Goal: Task Accomplishment & Management: Manage account settings

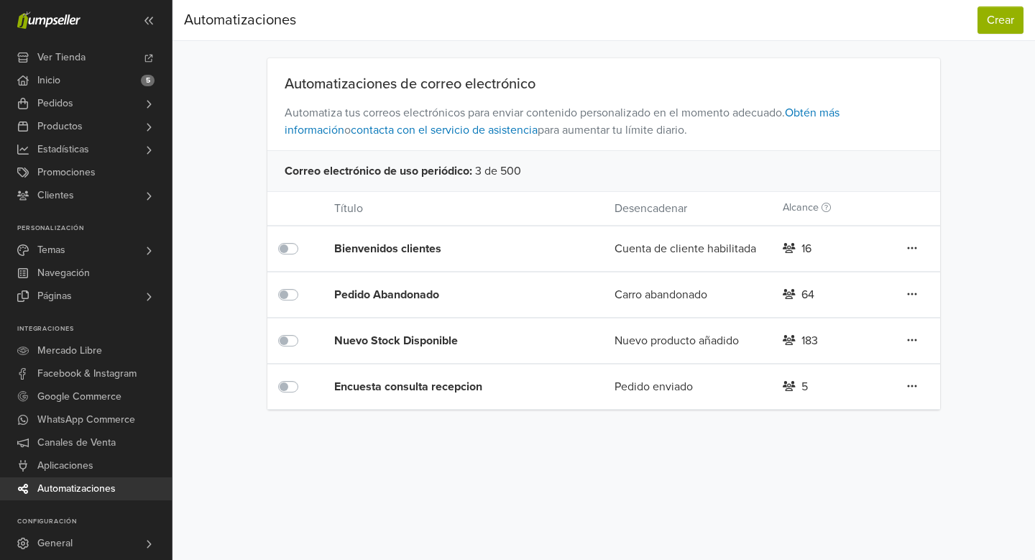
click at [369, 388] on div "Encuesta consulta recepcion" at bounding box center [446, 386] width 224 height 17
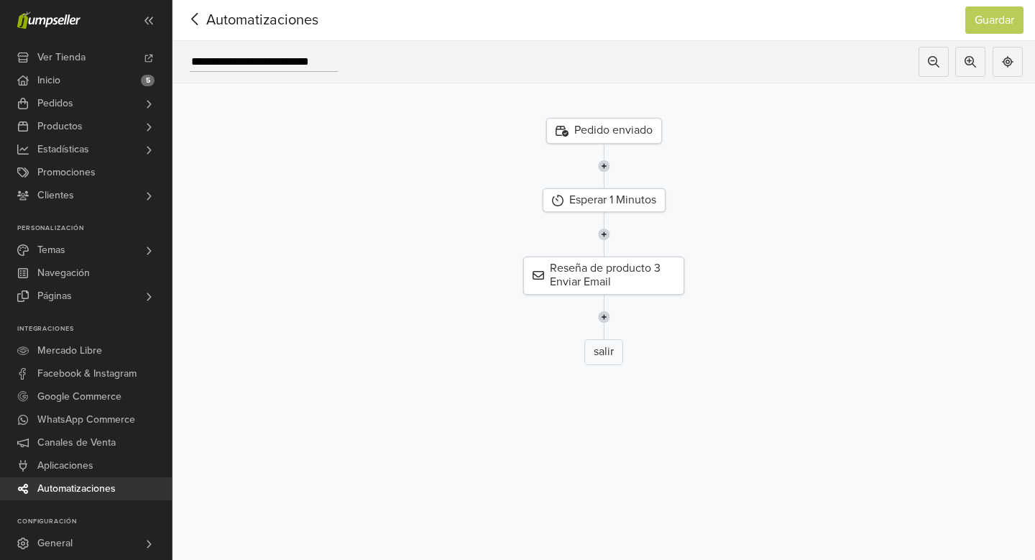
click at [597, 134] on div "Pedido enviado" at bounding box center [604, 131] width 116 height 26
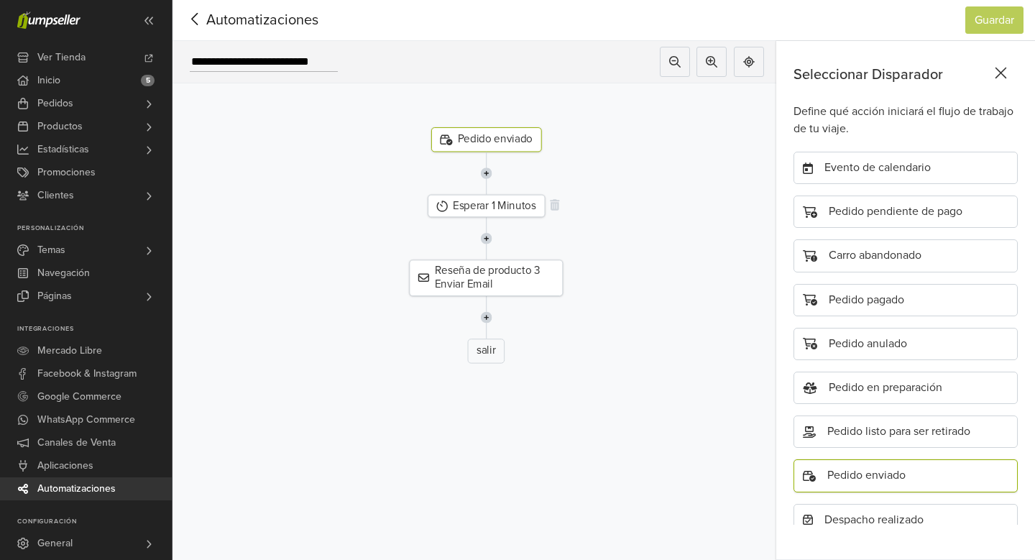
click at [501, 207] on div "Esperar 1 Minutos" at bounding box center [486, 206] width 117 height 23
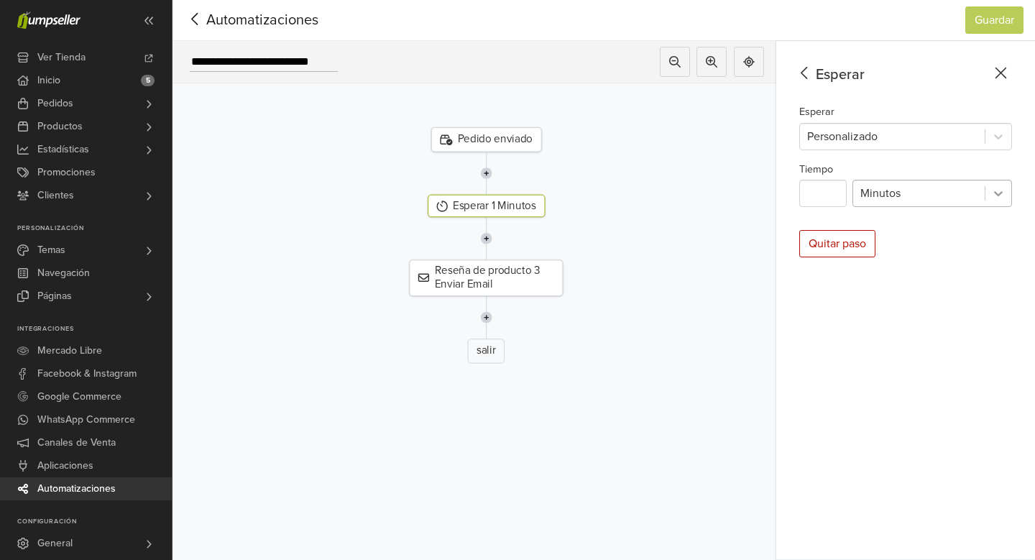
click at [1001, 196] on icon at bounding box center [998, 193] width 14 height 14
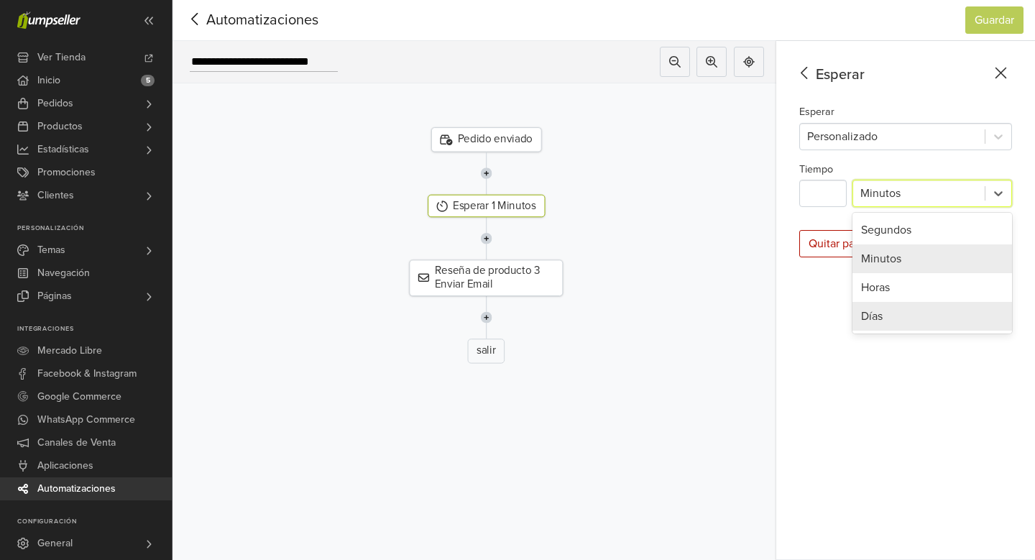
click at [951, 311] on div "Días" at bounding box center [933, 316] width 160 height 29
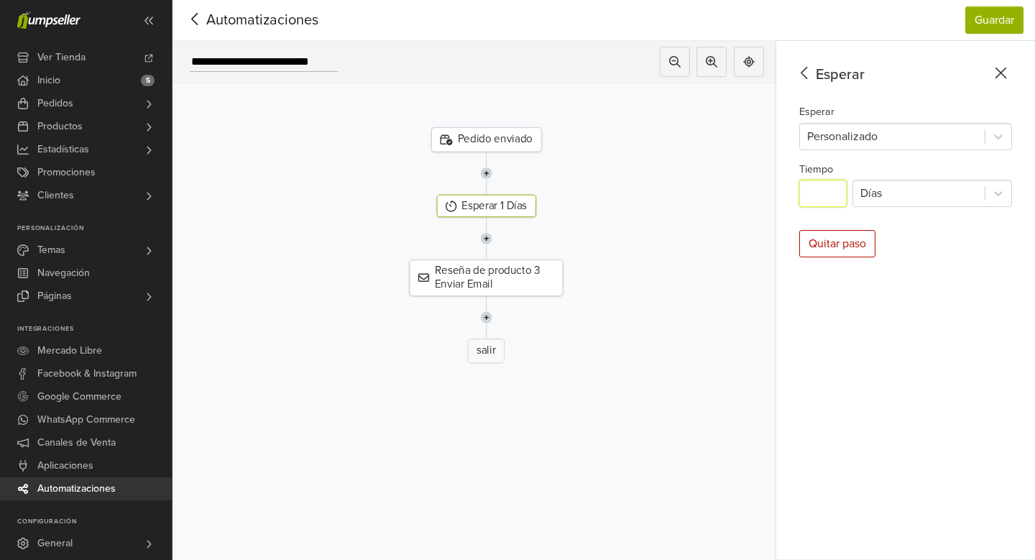
click at [817, 193] on input "*" at bounding box center [822, 193] width 47 height 27
type input "*"
click at [962, 318] on div "Esperar Esperar Personalizado Tiempo * Días Quitar paso" at bounding box center [905, 300] width 259 height 519
click at [990, 24] on button "Guardar" at bounding box center [994, 19] width 58 height 27
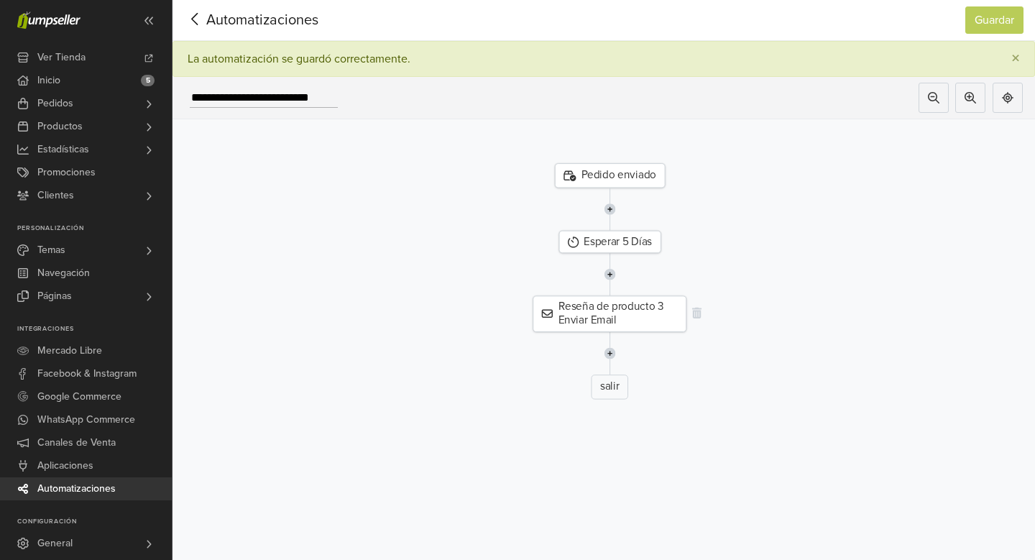
click at [628, 311] on div "Reseña de producto 3 Enviar Email" at bounding box center [610, 314] width 154 height 36
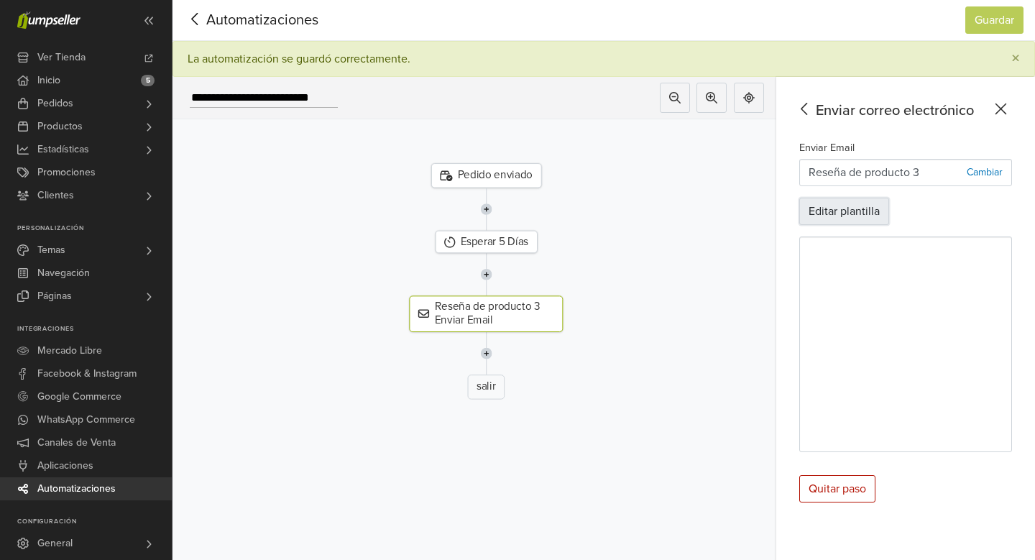
click at [851, 219] on button "Editar plantilla" at bounding box center [844, 211] width 90 height 27
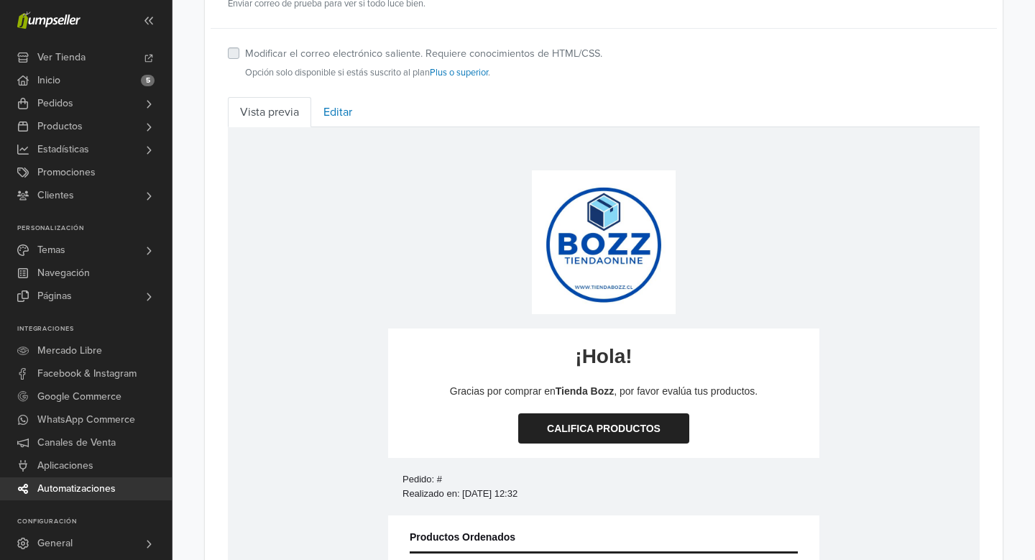
scroll to position [511, 0]
click at [345, 114] on link "Editar" at bounding box center [337, 113] width 53 height 30
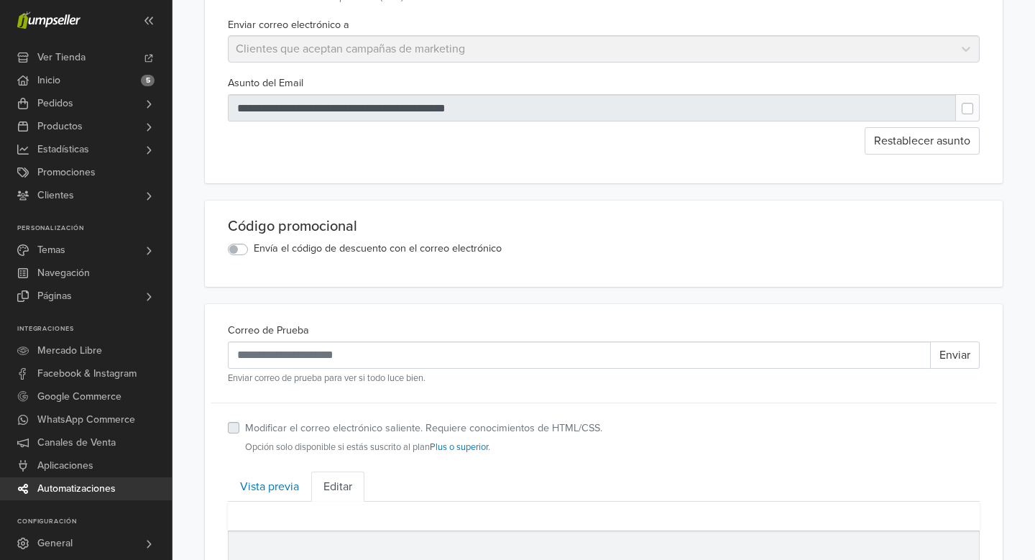
scroll to position [0, 0]
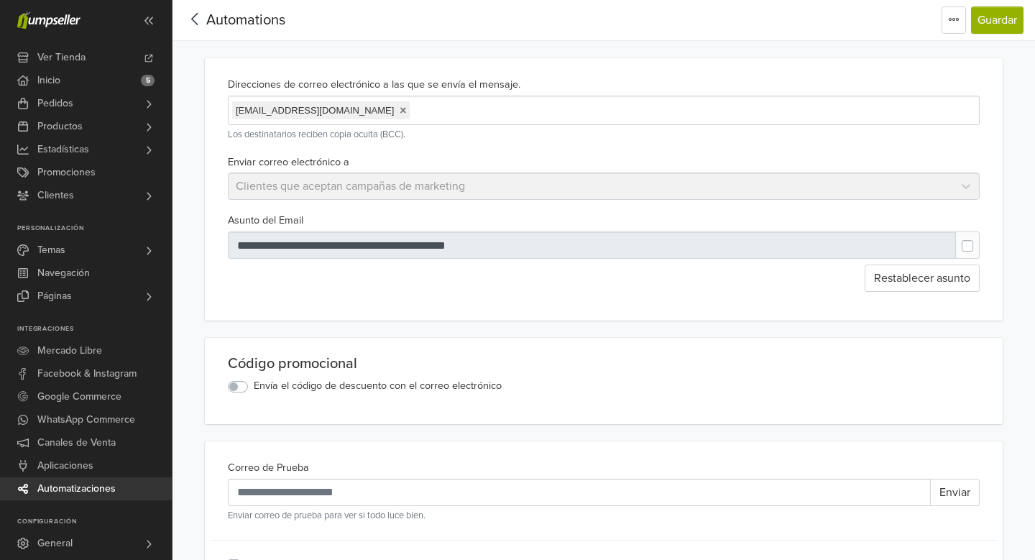
click at [193, 19] on icon at bounding box center [194, 19] width 6 height 12
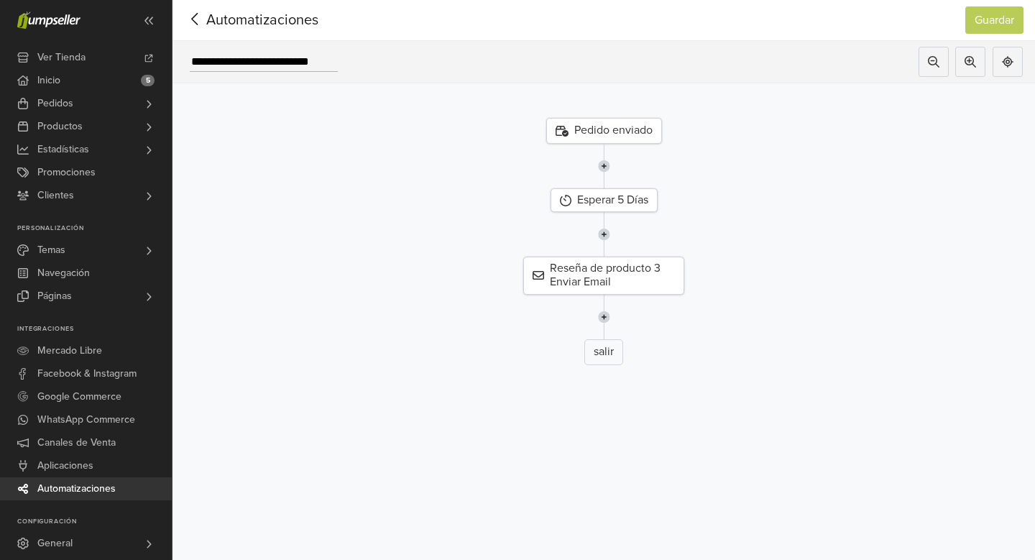
click at [193, 19] on icon at bounding box center [194, 19] width 6 height 12
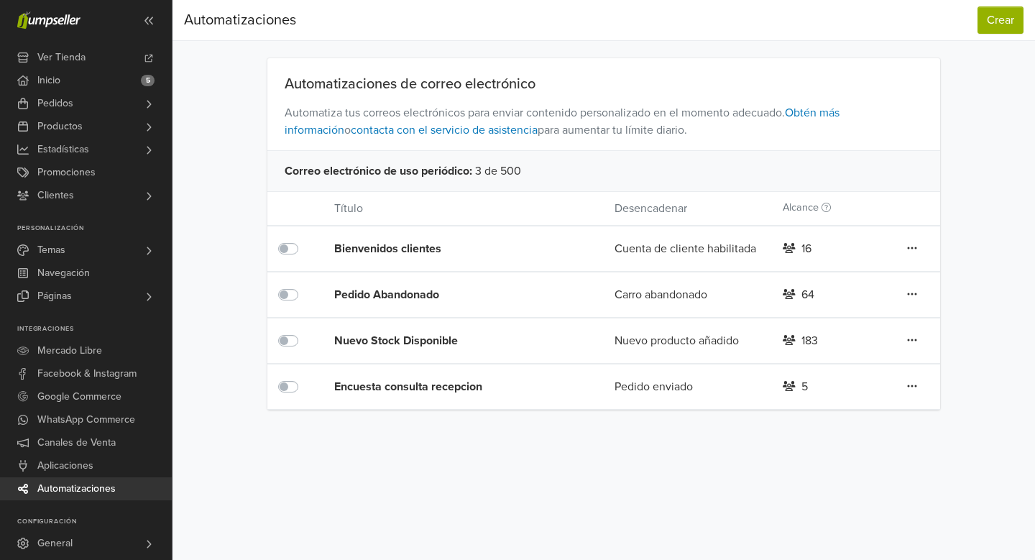
click at [434, 338] on div "Nuevo Stock Disponible" at bounding box center [446, 340] width 224 height 17
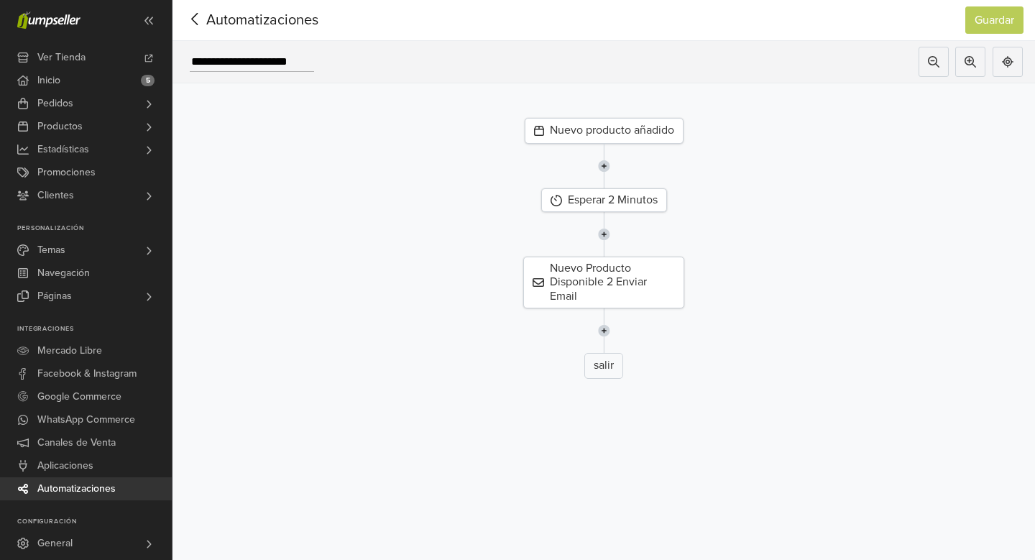
click at [293, 64] on input "**********" at bounding box center [252, 61] width 124 height 19
click at [261, 60] on input "**********" at bounding box center [252, 61] width 124 height 19
type input "**********"
click at [996, 21] on button "Guardar" at bounding box center [994, 19] width 58 height 27
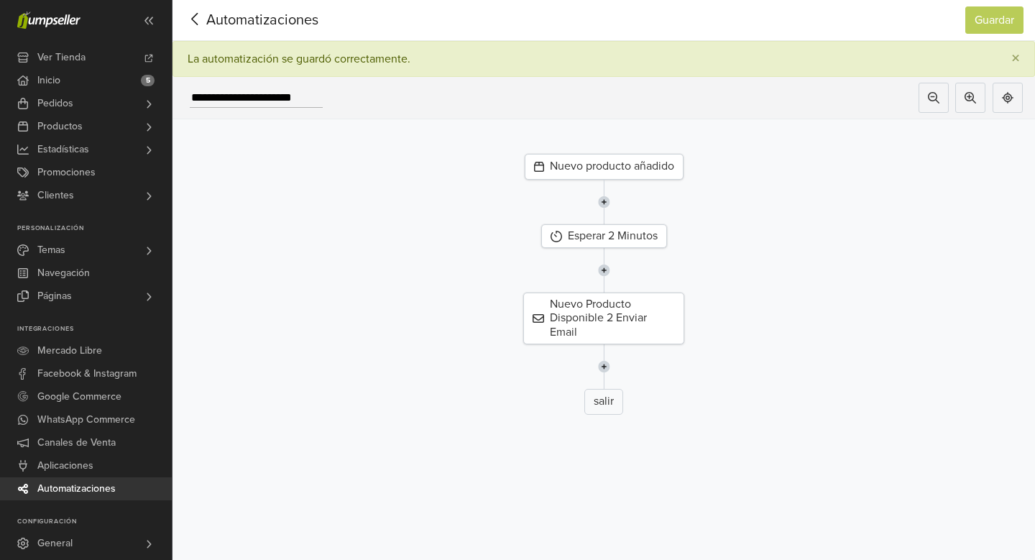
click at [192, 19] on icon at bounding box center [194, 19] width 6 height 12
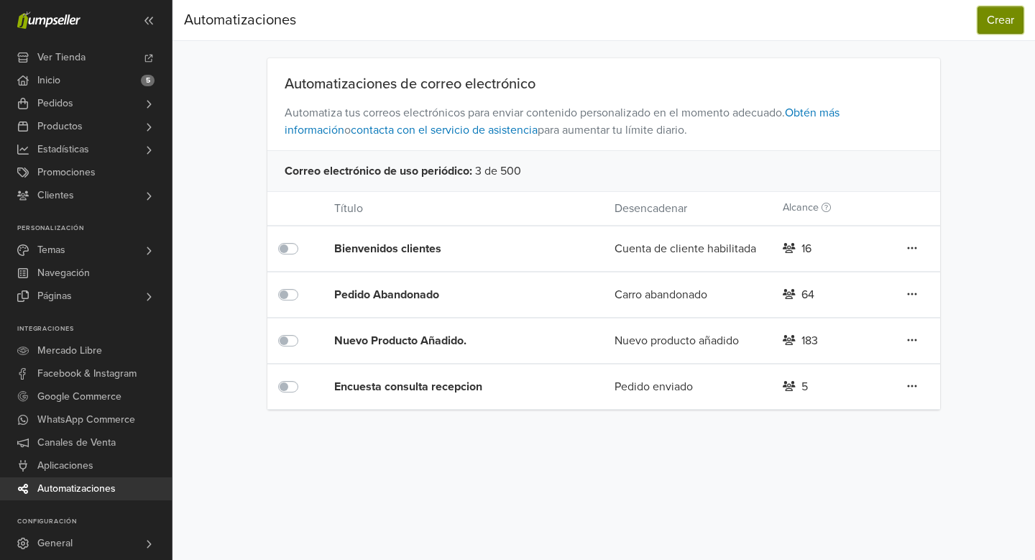
click at [1003, 24] on button "Crear" at bounding box center [1001, 19] width 46 height 27
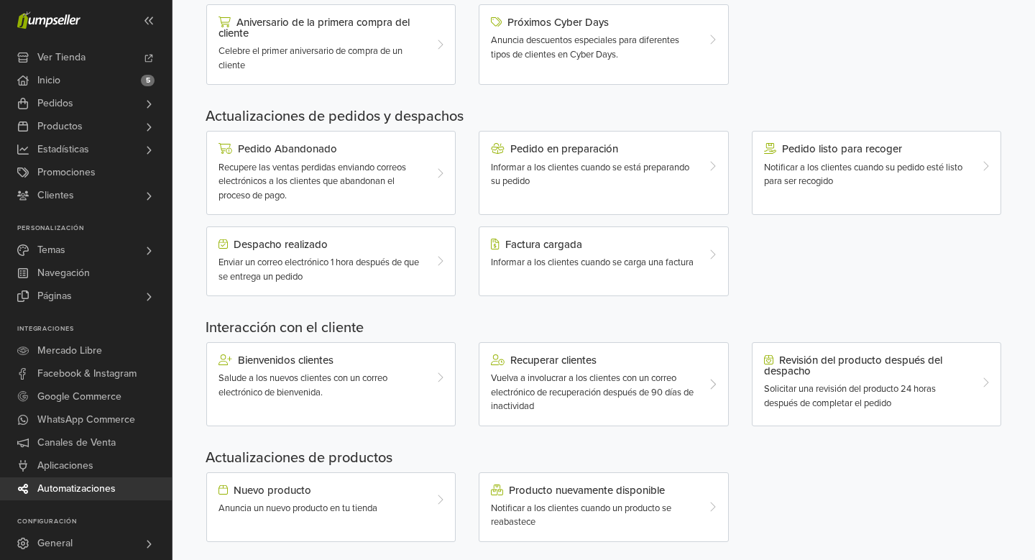
scroll to position [359, 0]
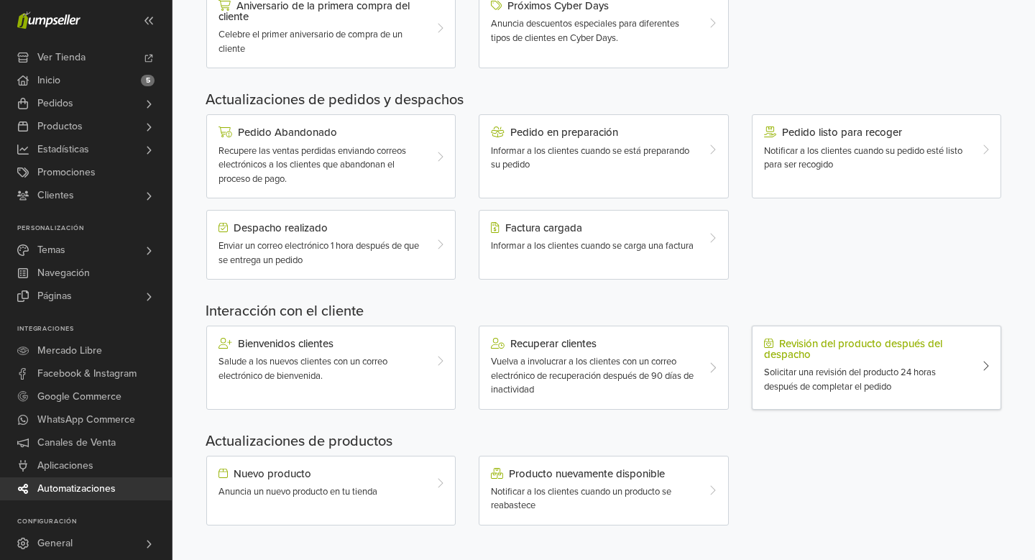
click at [818, 359] on div "Revisión del producto después del despacho" at bounding box center [866, 349] width 205 height 22
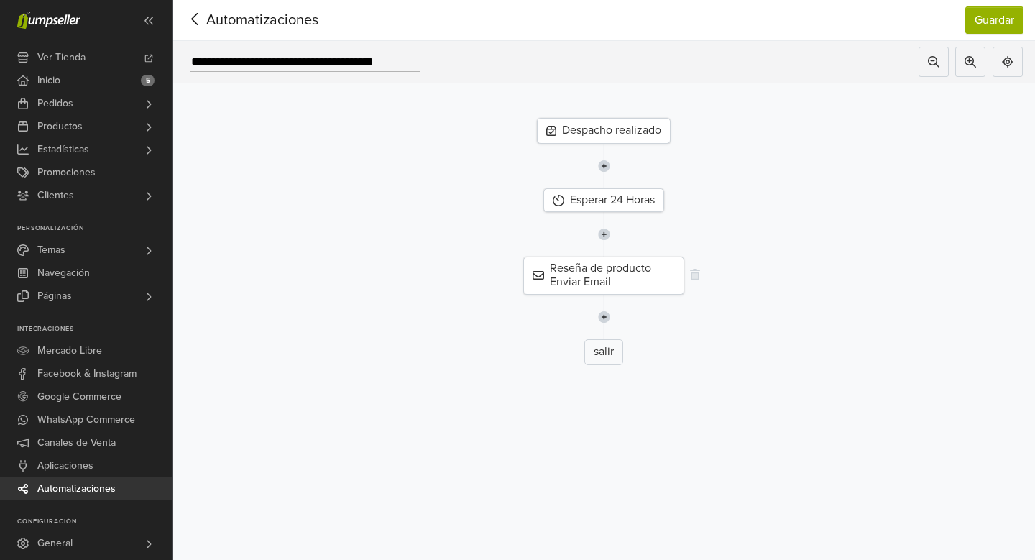
click at [628, 279] on div "Reseña de producto Enviar Email" at bounding box center [603, 275] width 161 height 37
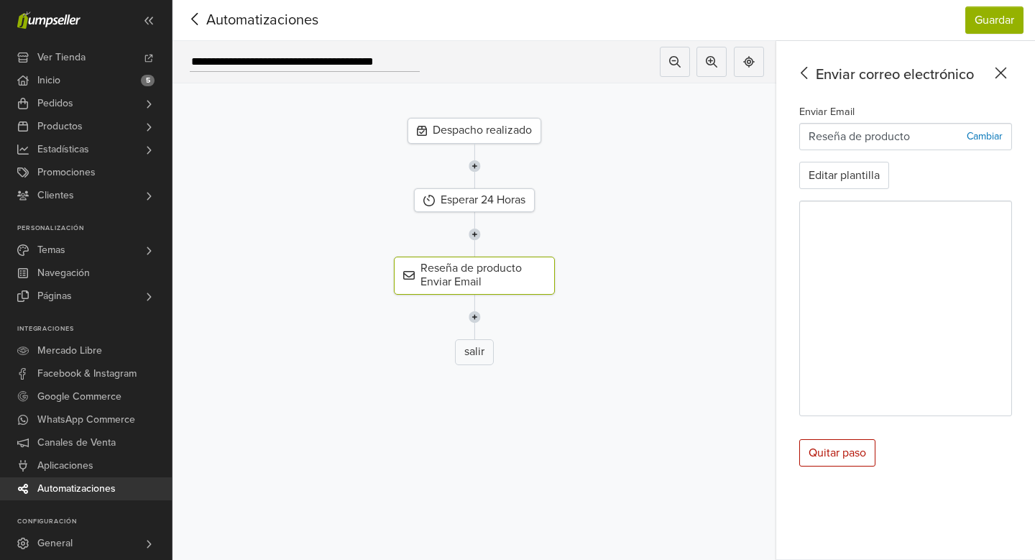
click at [193, 21] on icon at bounding box center [194, 19] width 6 height 12
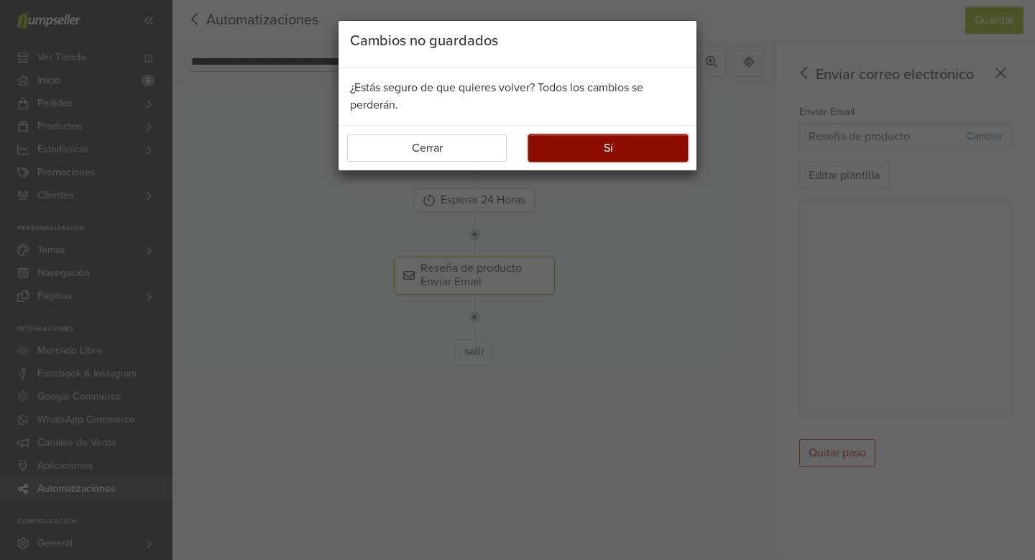
click at [599, 152] on button "Sí" at bounding box center [608, 147] width 160 height 27
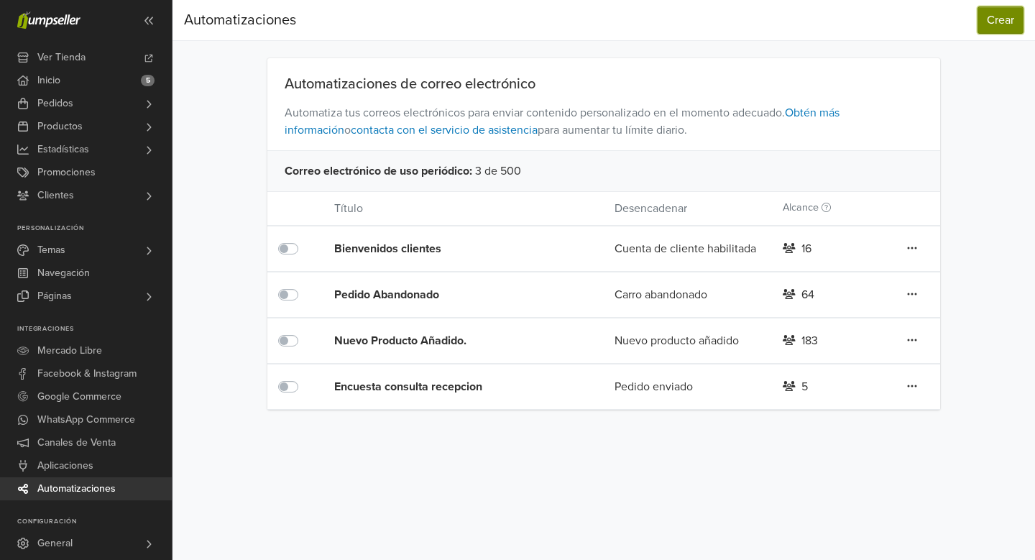
click at [998, 27] on button "Crear" at bounding box center [1001, 19] width 46 height 27
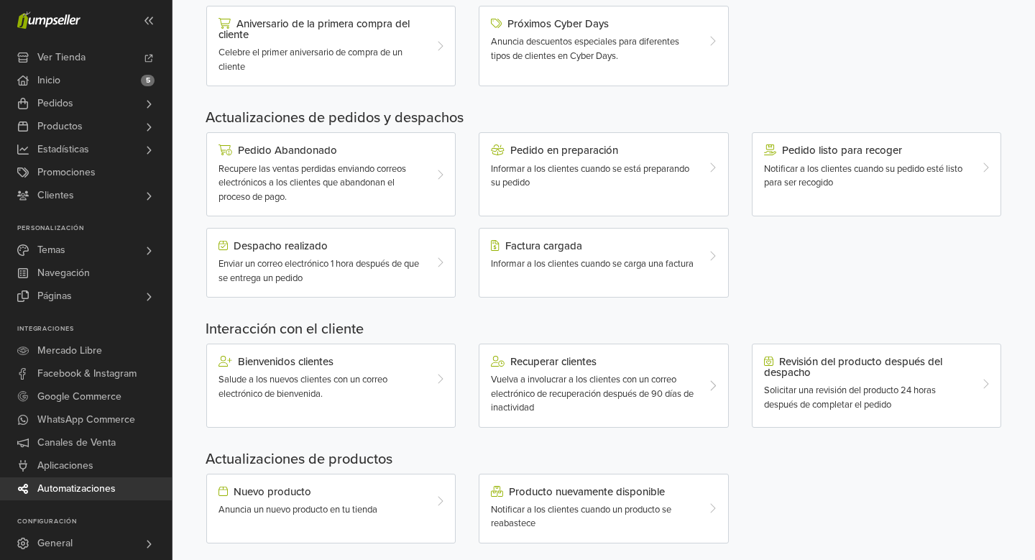
scroll to position [359, 0]
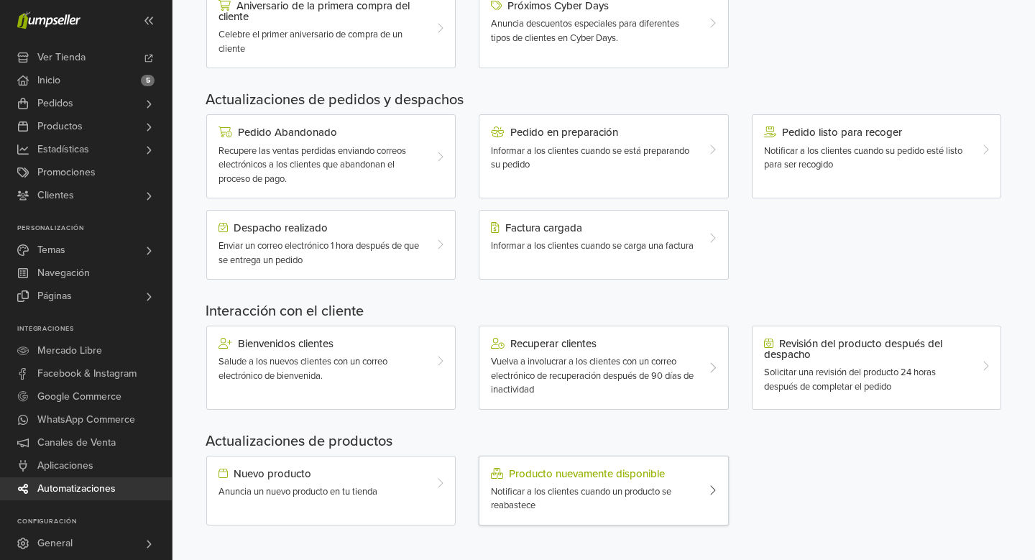
click at [559, 485] on div "Notificar a los clientes cuando un producto se reabastece" at bounding box center [593, 499] width 205 height 28
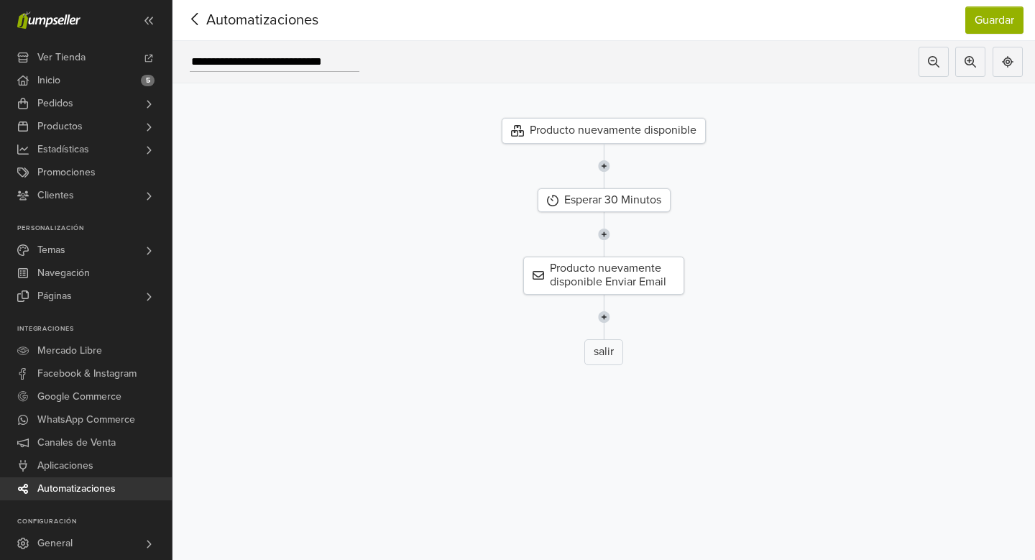
click at [570, 134] on div "Producto nuevamente disponible" at bounding box center [604, 131] width 204 height 26
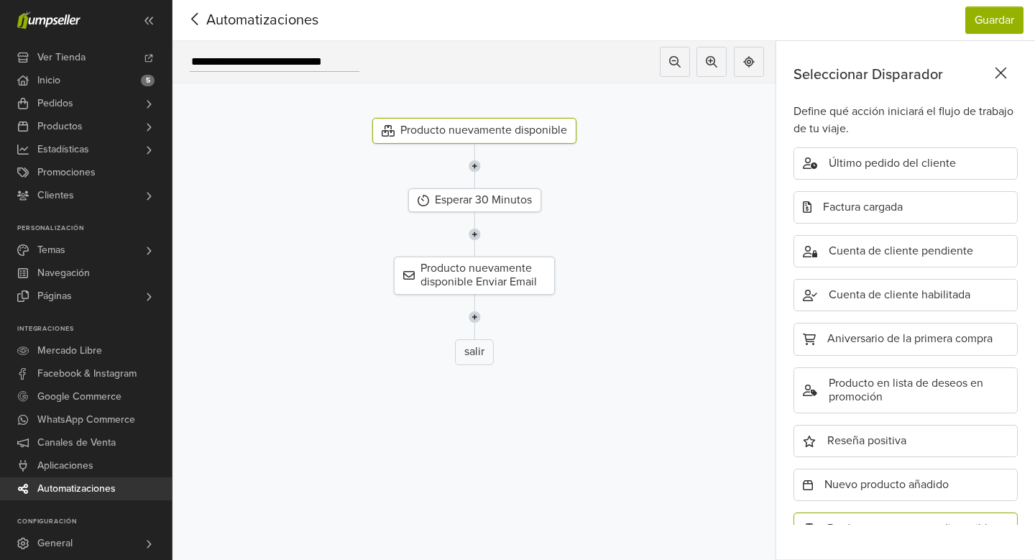
scroll to position [421, 0]
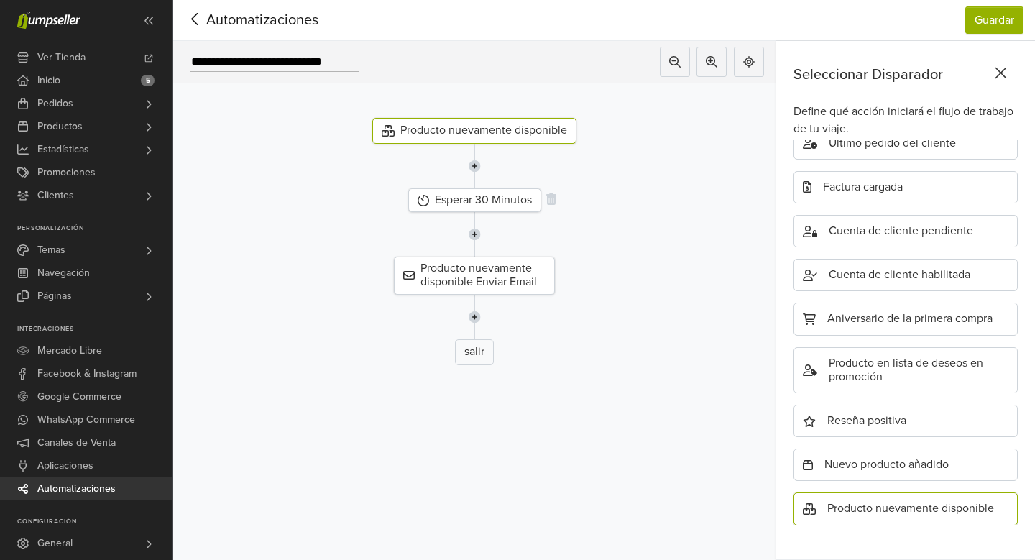
click at [517, 200] on div "Esperar 30 Minutos" at bounding box center [474, 200] width 133 height 24
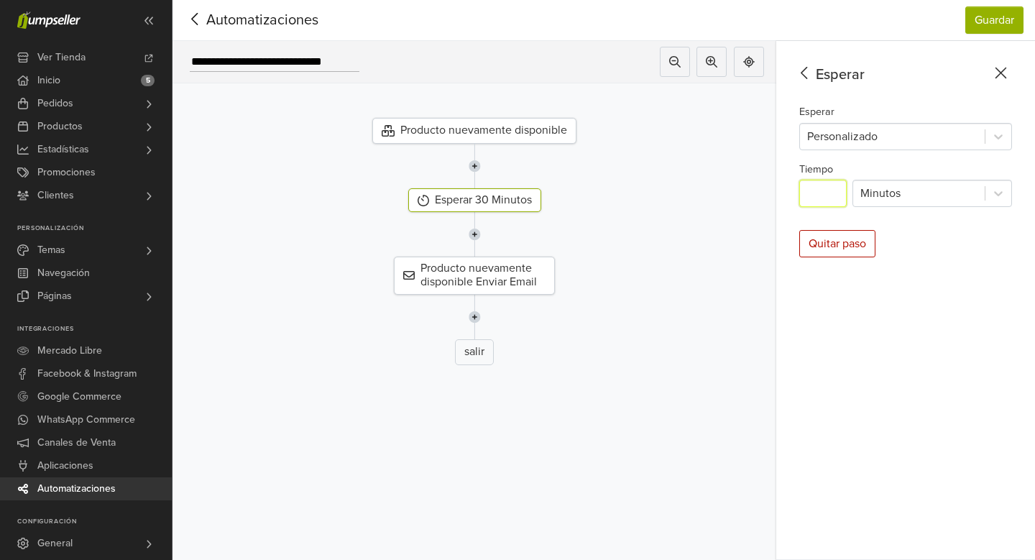
click at [829, 190] on input "**" at bounding box center [822, 193] width 47 height 27
type input "*"
click at [755, 331] on div at bounding box center [474, 317] width 625 height 45
click at [509, 280] on div "Producto nuevamente disponible Enviar Email" at bounding box center [474, 275] width 161 height 37
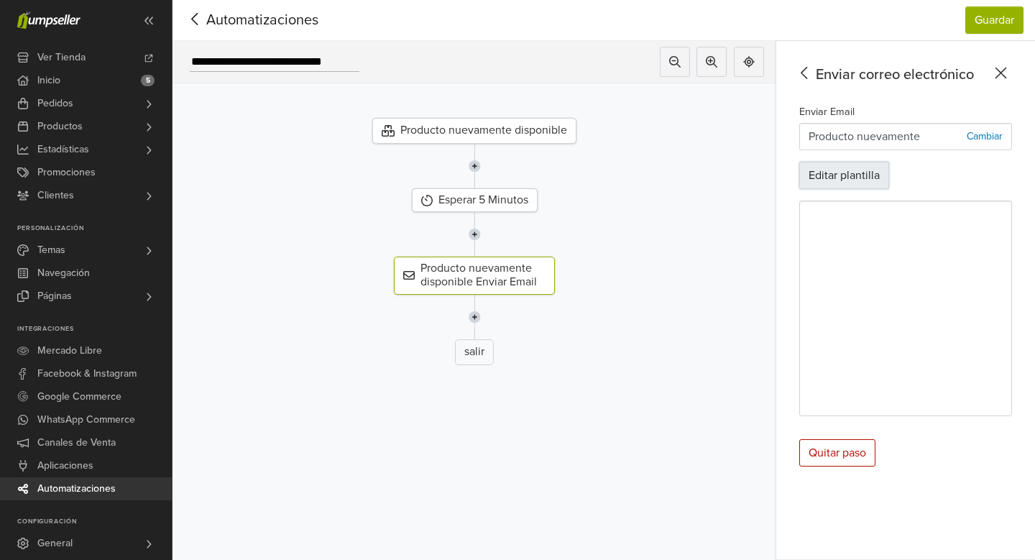
click at [832, 180] on button "Editar plantilla" at bounding box center [844, 175] width 90 height 27
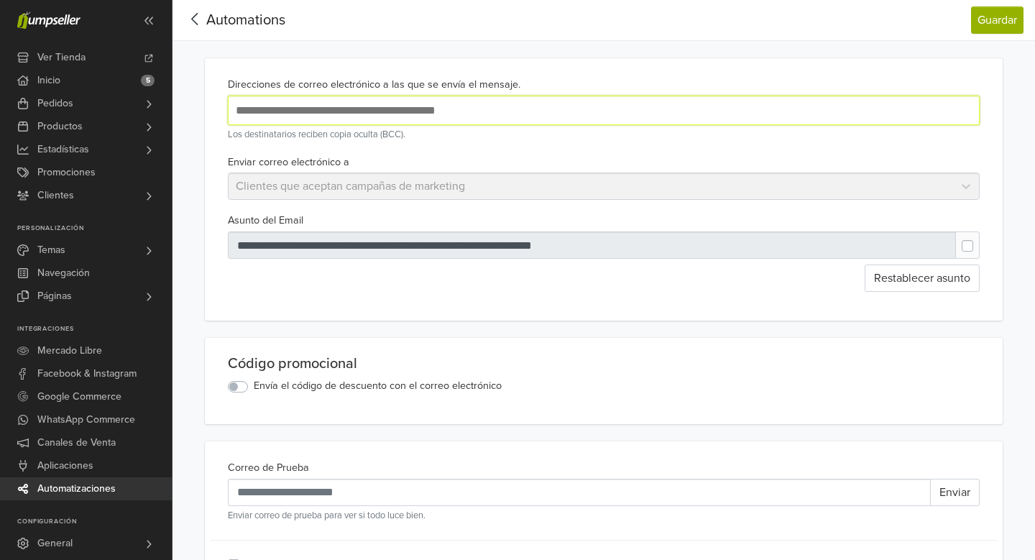
click at [357, 114] on input "text" at bounding box center [465, 110] width 467 height 19
type input "**********"
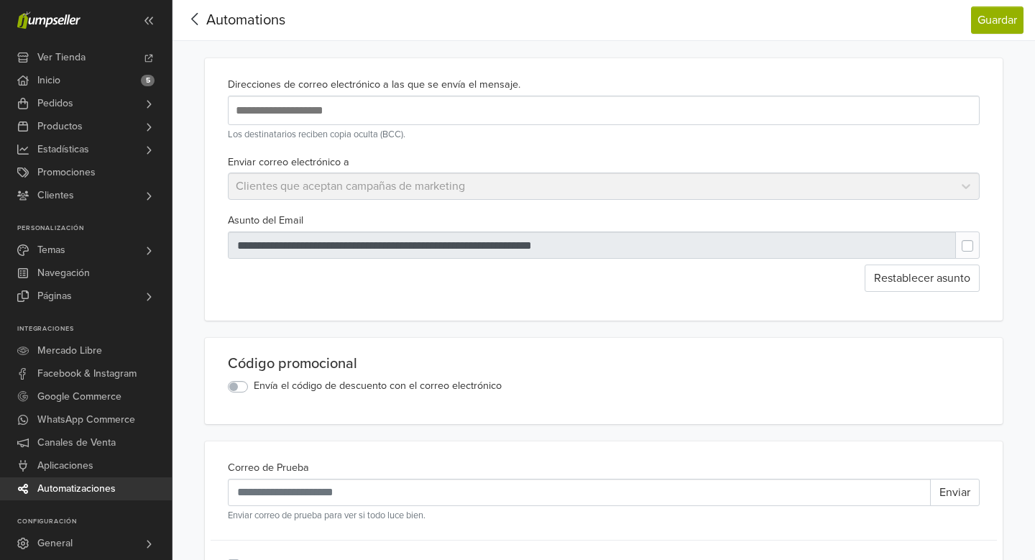
click at [584, 375] on div "Código promocional Envía el código de descuento con el correo electrónico" at bounding box center [603, 375] width 763 height 40
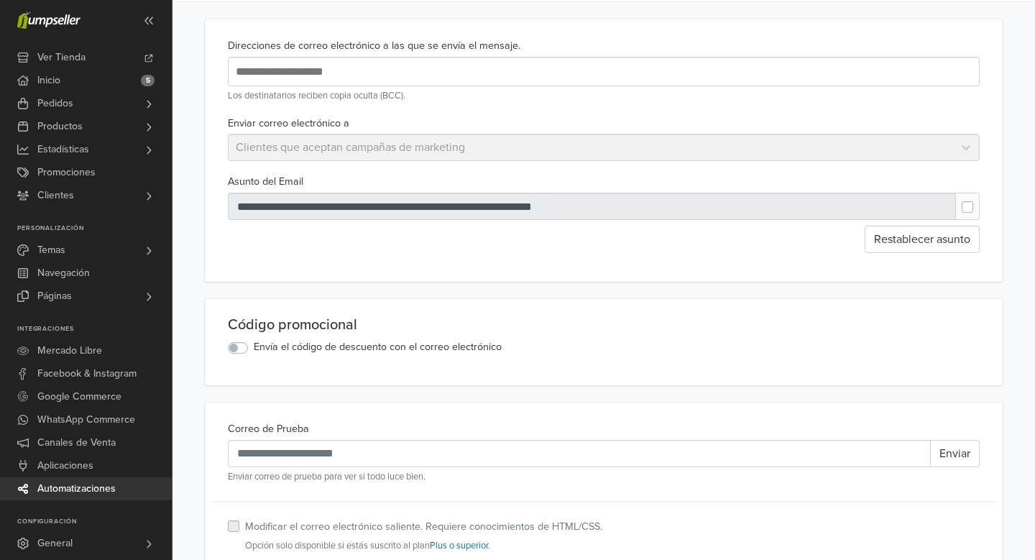
scroll to position [2, 0]
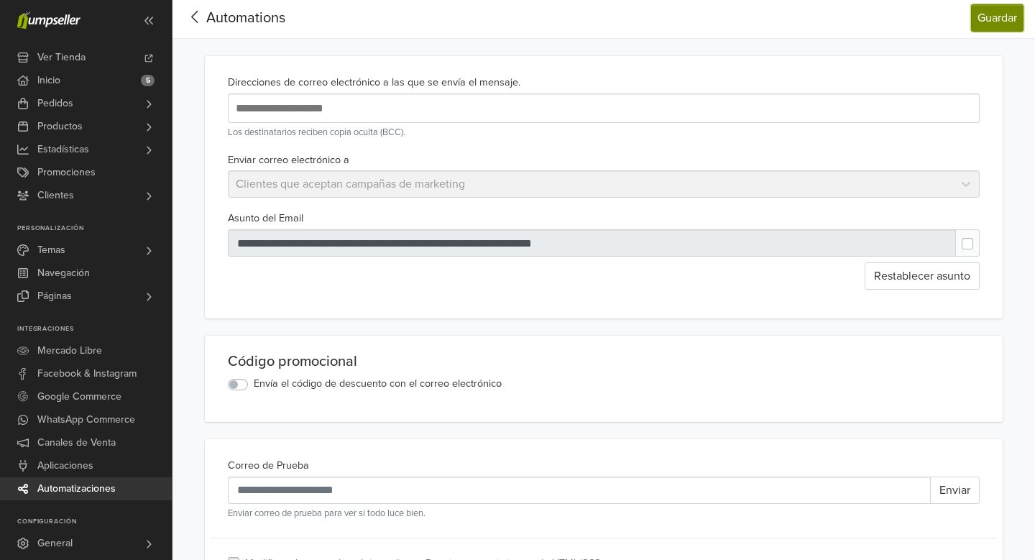
click at [998, 27] on button "Guardar" at bounding box center [997, 17] width 52 height 27
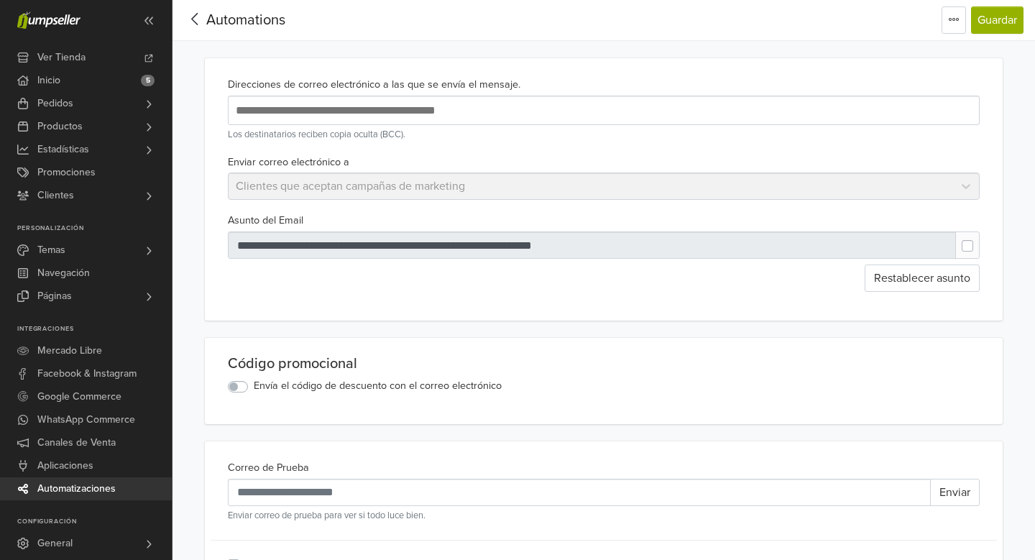
click at [193, 14] on icon at bounding box center [195, 19] width 22 height 18
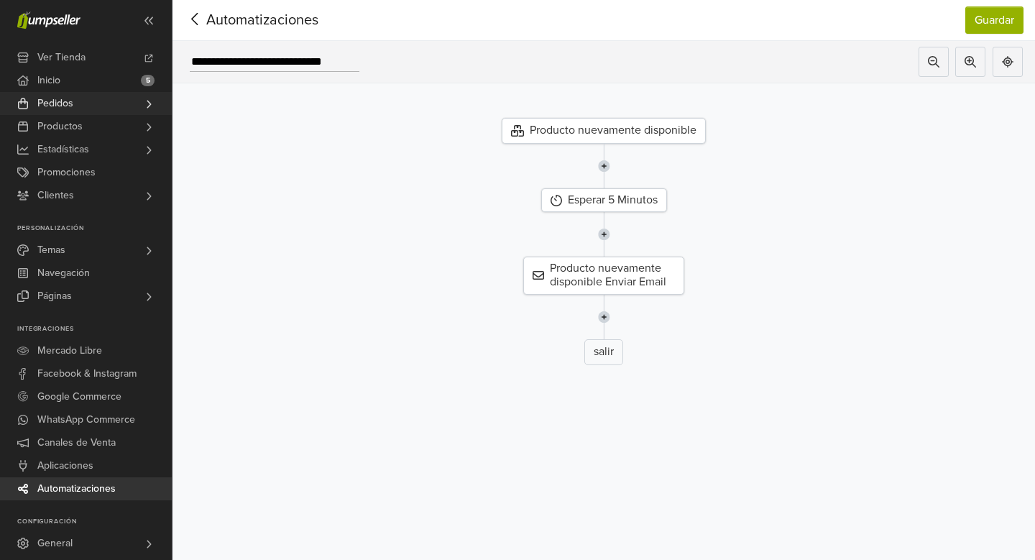
click at [87, 111] on link "Pedidos" at bounding box center [86, 103] width 172 height 23
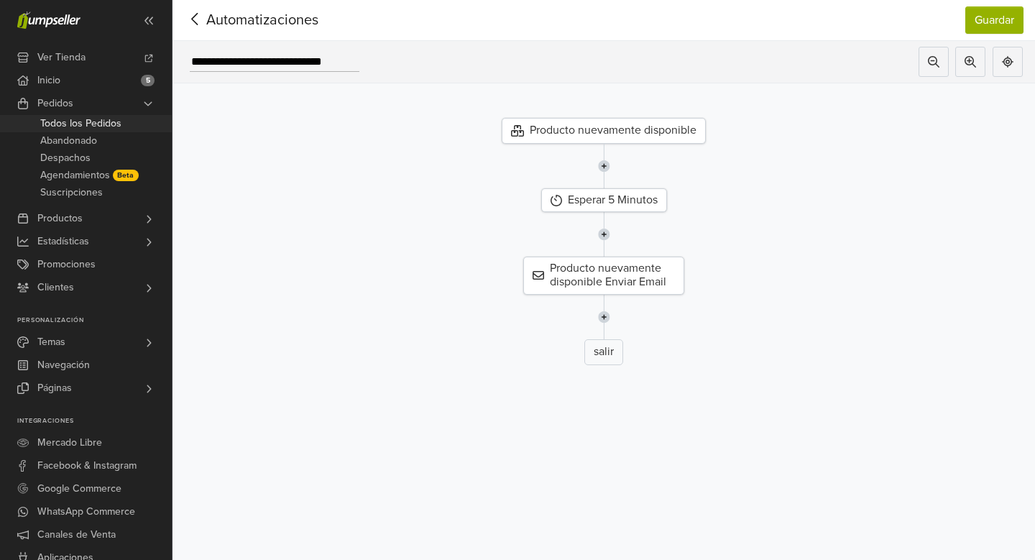
click at [96, 124] on span "Todos los Pedidos" at bounding box center [80, 123] width 81 height 17
click at [985, 23] on button "Guardar" at bounding box center [994, 19] width 58 height 27
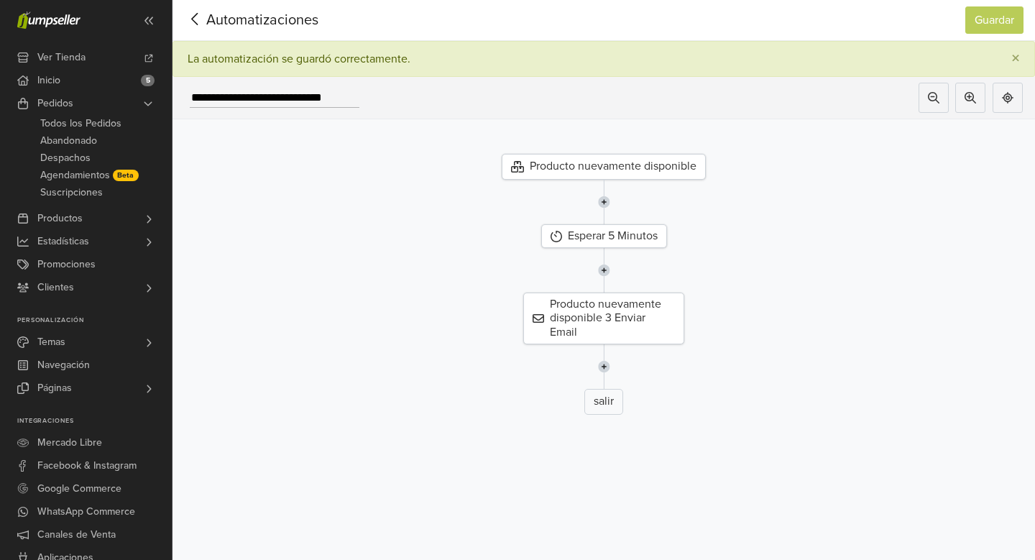
click at [197, 22] on icon at bounding box center [195, 19] width 22 height 18
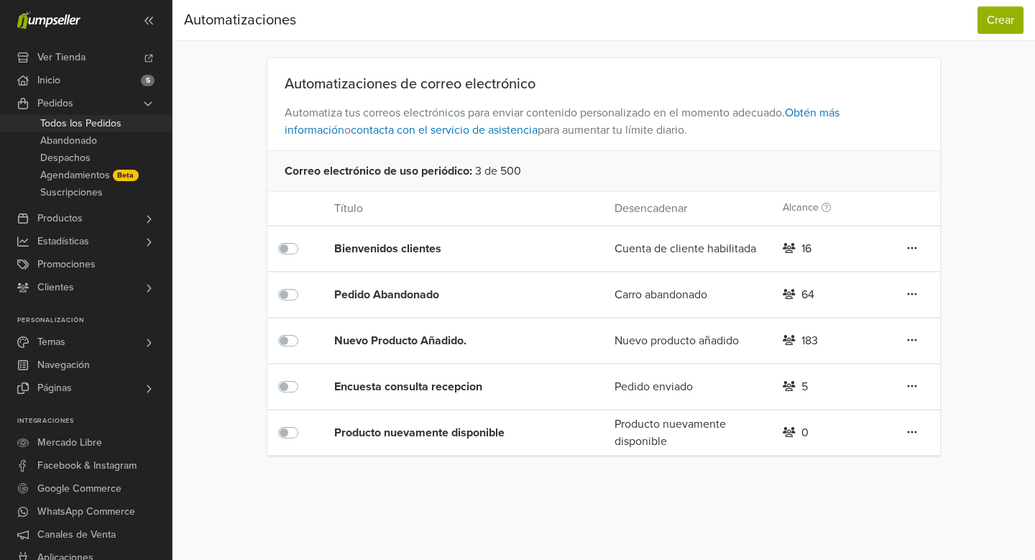
click at [95, 121] on span "Todos los Pedidos" at bounding box center [80, 123] width 81 height 17
